Goal: Register for event/course

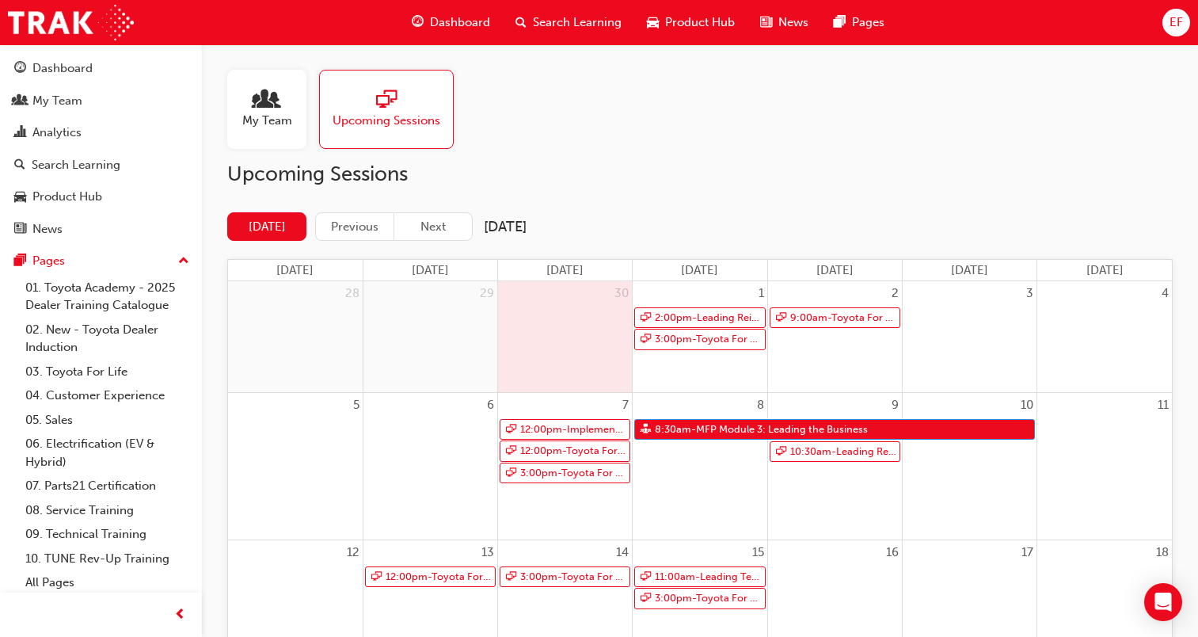
scroll to position [79, 0]
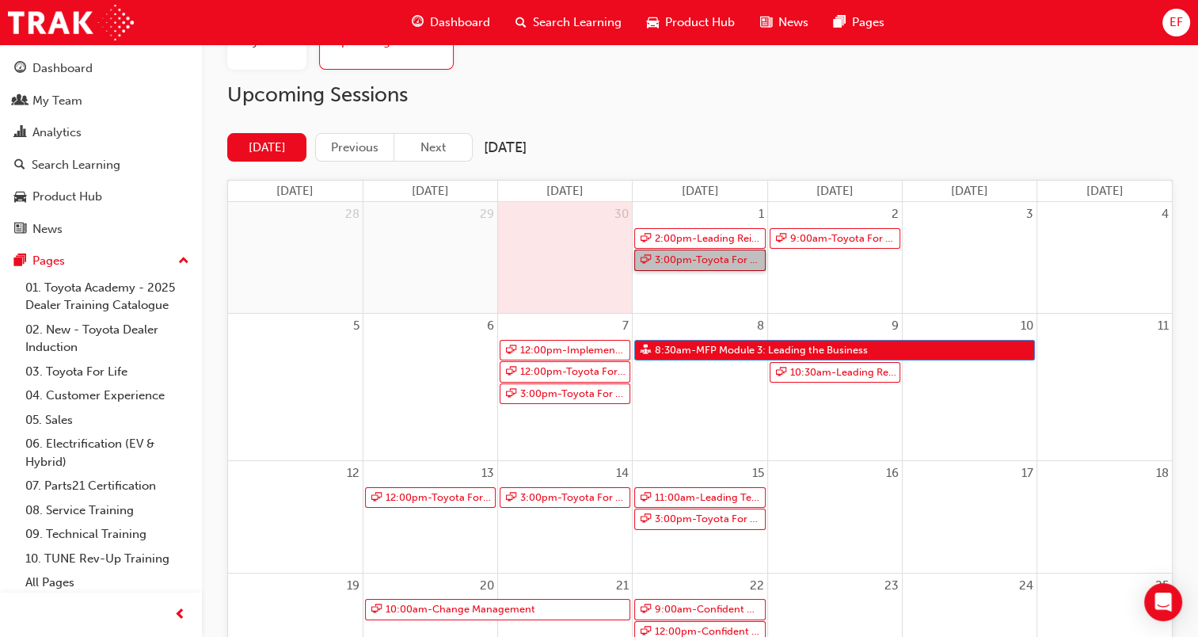
click at [691, 259] on link "3:00pm - Toyota For Life In Action - Virtual Classroom" at bounding box center [699, 259] width 131 height 21
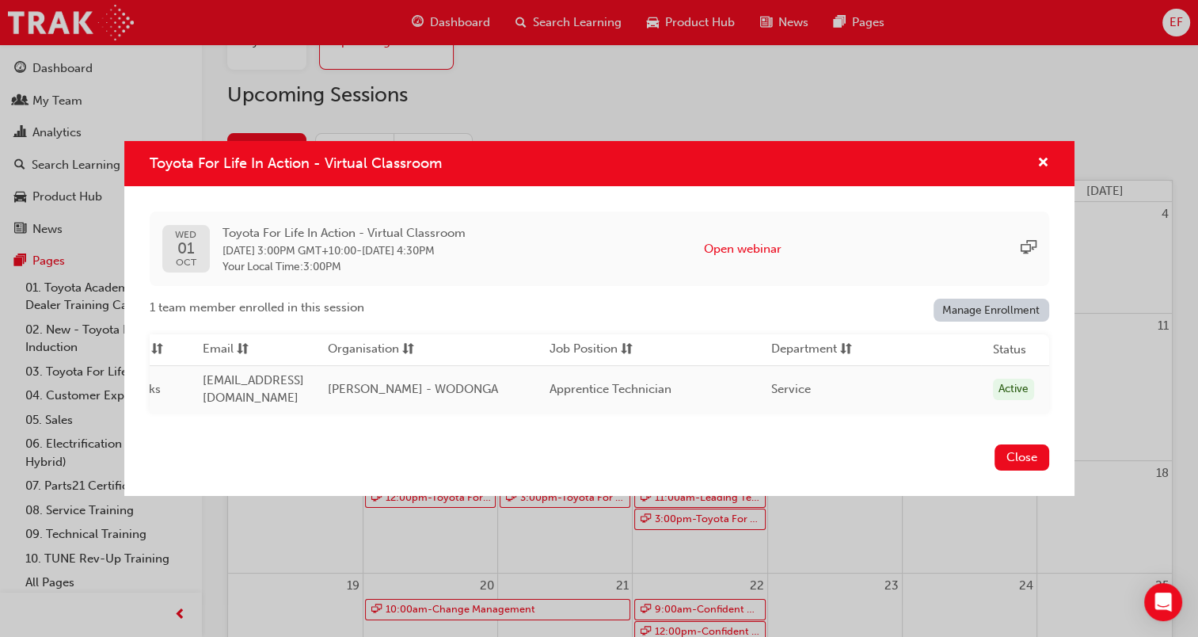
scroll to position [0, 0]
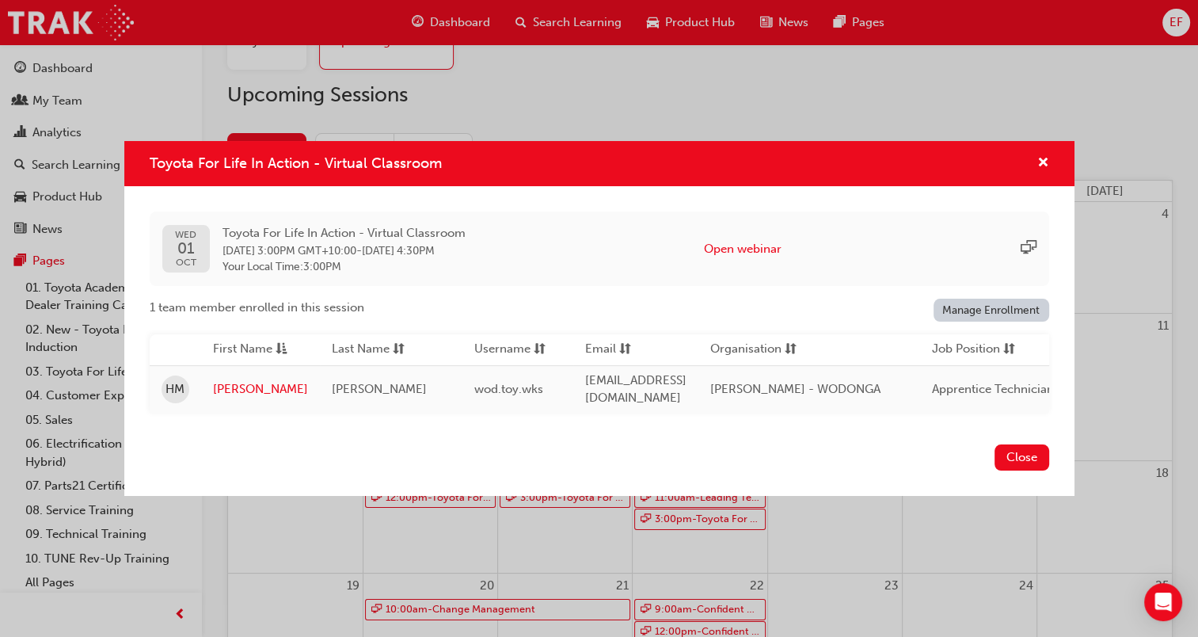
click at [1053, 157] on div "Toyota For Life In Action - Virtual Classroom" at bounding box center [599, 163] width 950 height 45
click at [1043, 158] on span "cross-icon" at bounding box center [1043, 164] width 12 height 14
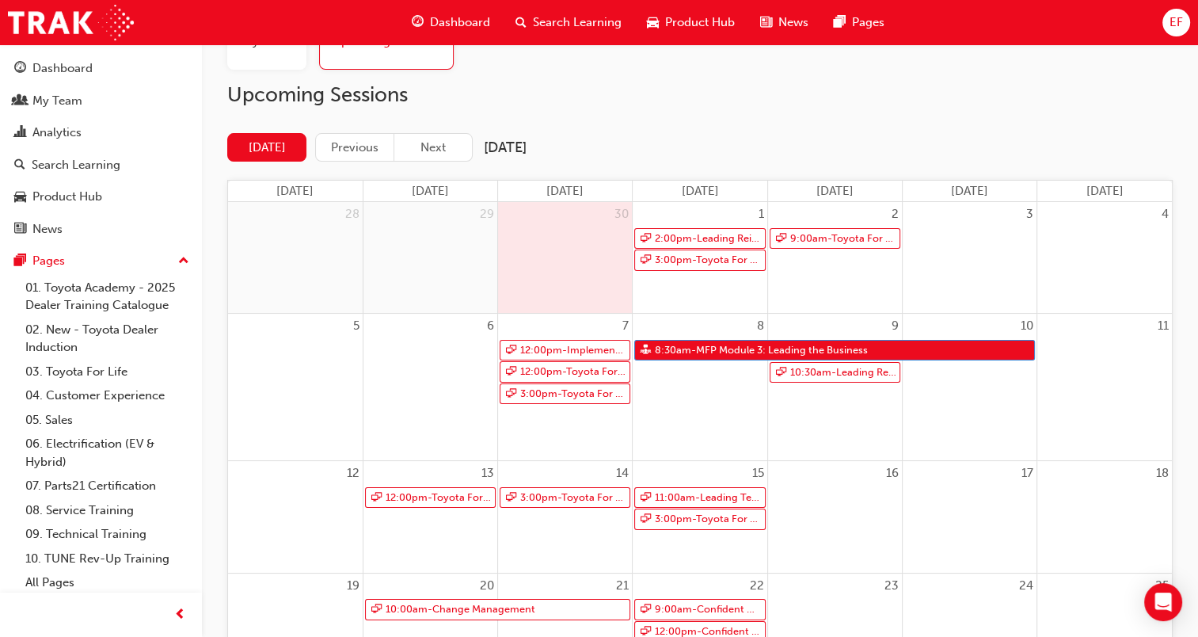
click at [722, 279] on div "1 2:00pm - Leading Reignite Part 2 - Virtual Classroom 3:00pm - Toyota For Life…" at bounding box center [700, 257] width 134 height 111
click at [569, 344] on link "12:00pm - Implementation of Digital & Social Media Marketing Strategy" at bounding box center [565, 350] width 131 height 21
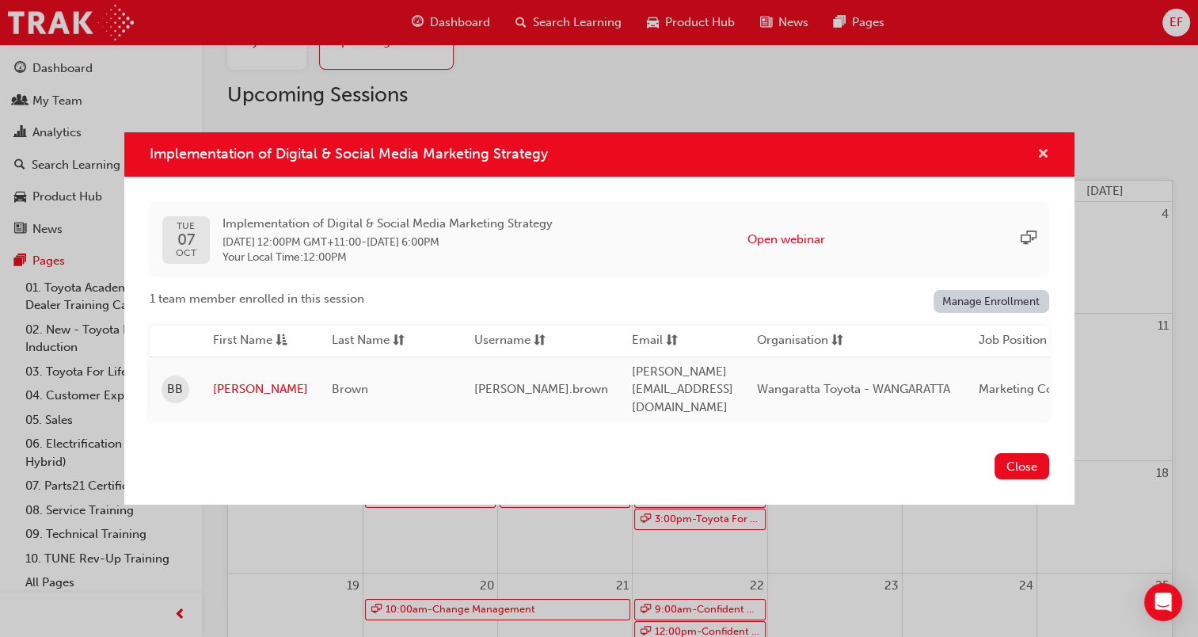
click at [1042, 154] on span "cross-icon" at bounding box center [1043, 155] width 12 height 14
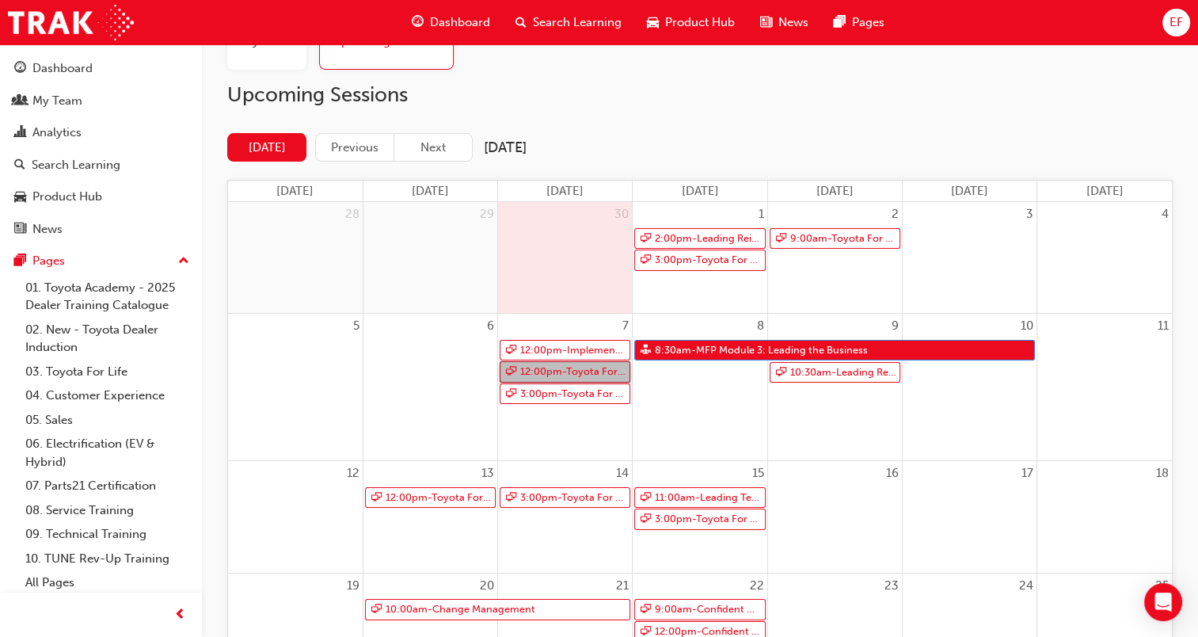
click at [607, 371] on link "12:00pm - Toyota For Life In Action - Virtual Classroom" at bounding box center [565, 371] width 131 height 21
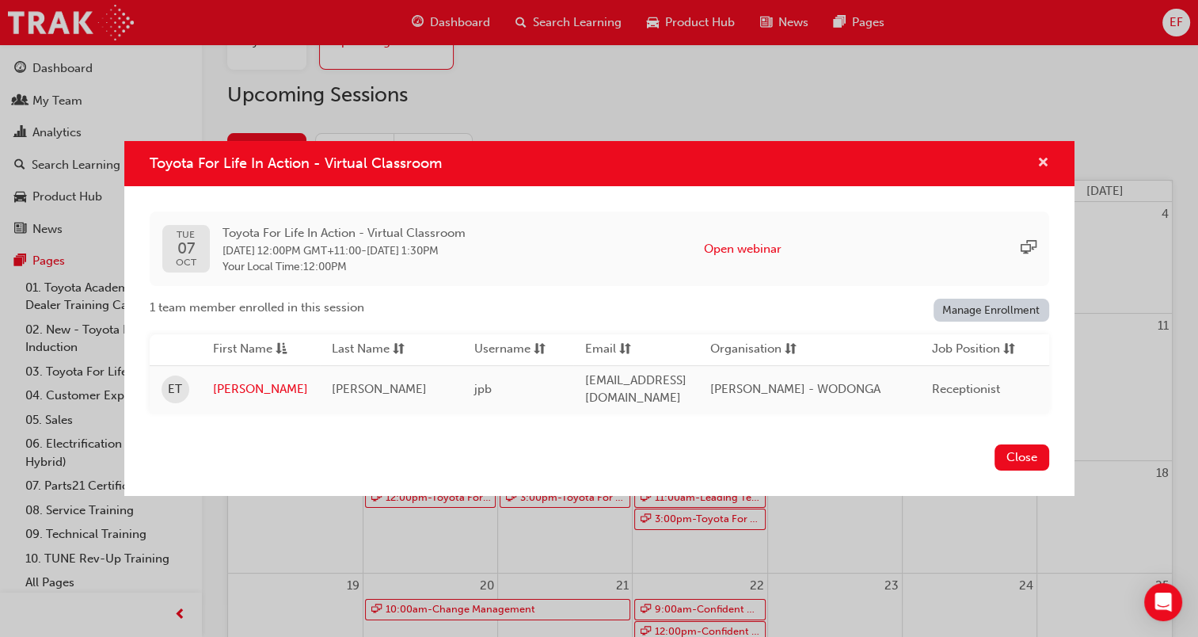
click at [1045, 162] on span "cross-icon" at bounding box center [1043, 164] width 12 height 14
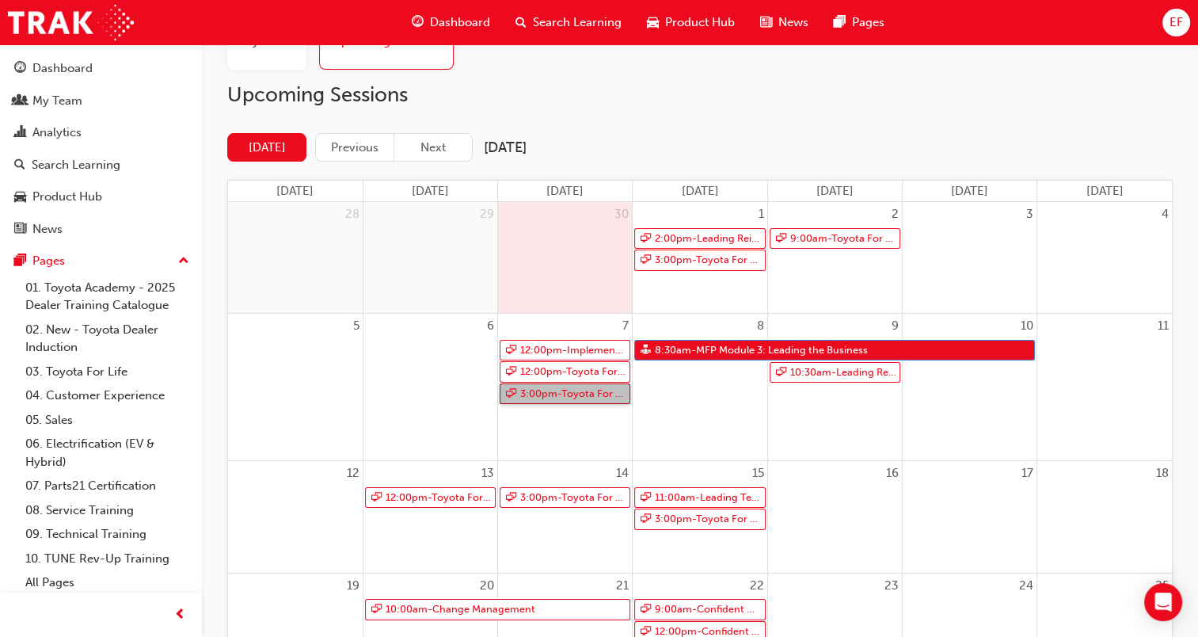
click at [611, 397] on link "3:00pm - Toyota For Life In Action - Virtual Classroom" at bounding box center [565, 393] width 131 height 21
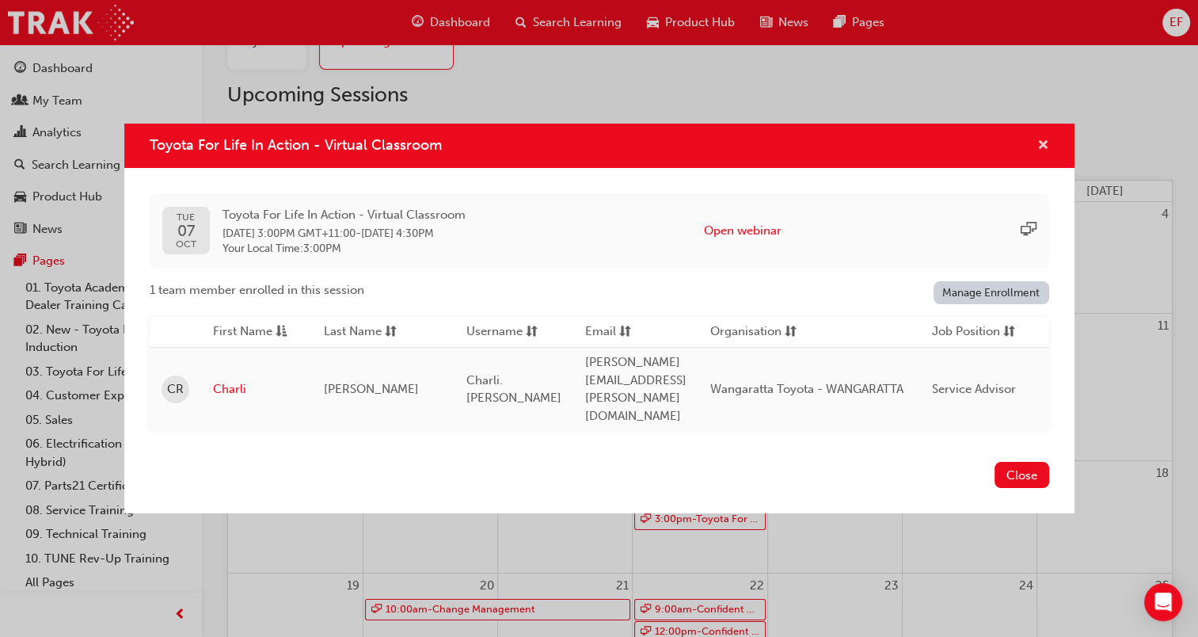
click at [1039, 151] on button "Toyota For Life In Action - Virtual Classroom" at bounding box center [1043, 146] width 12 height 20
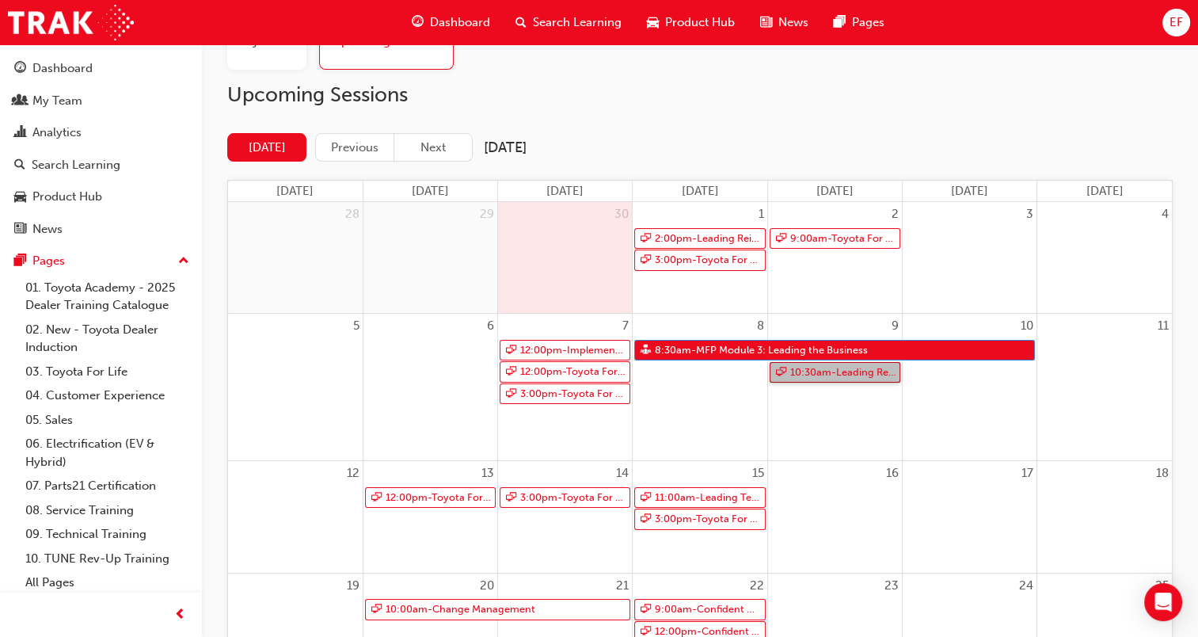
click at [808, 374] on link "10:30am - Leading Reignite Part 2 - Virtual Classroom" at bounding box center [835, 372] width 131 height 21
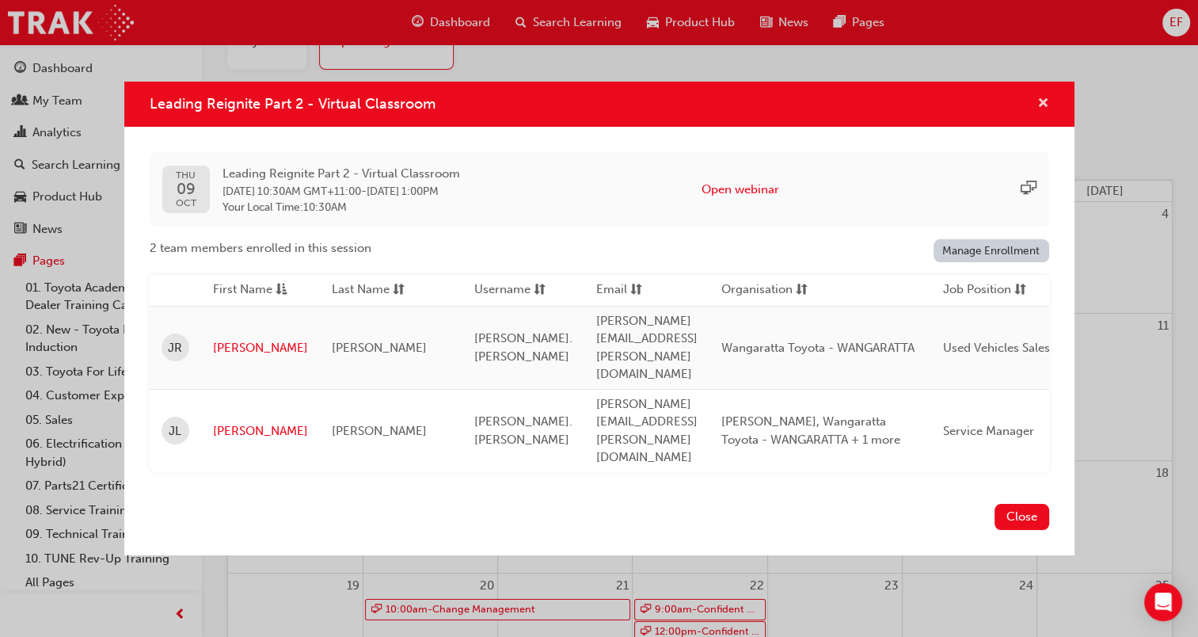
click at [1045, 112] on span "cross-icon" at bounding box center [1043, 104] width 12 height 14
